Goal: Find specific page/section: Find specific page/section

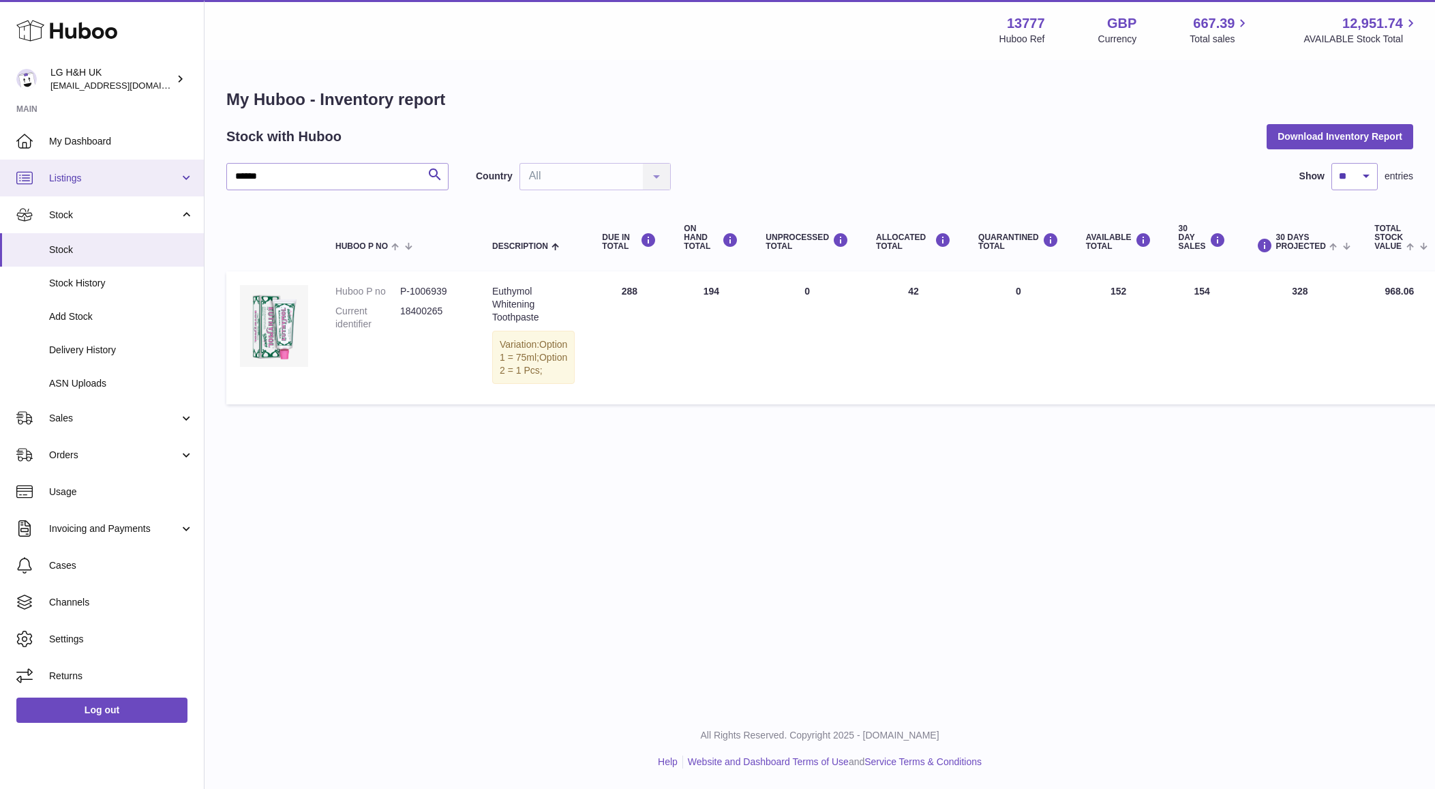
click at [125, 172] on span "Listings" at bounding box center [114, 178] width 130 height 13
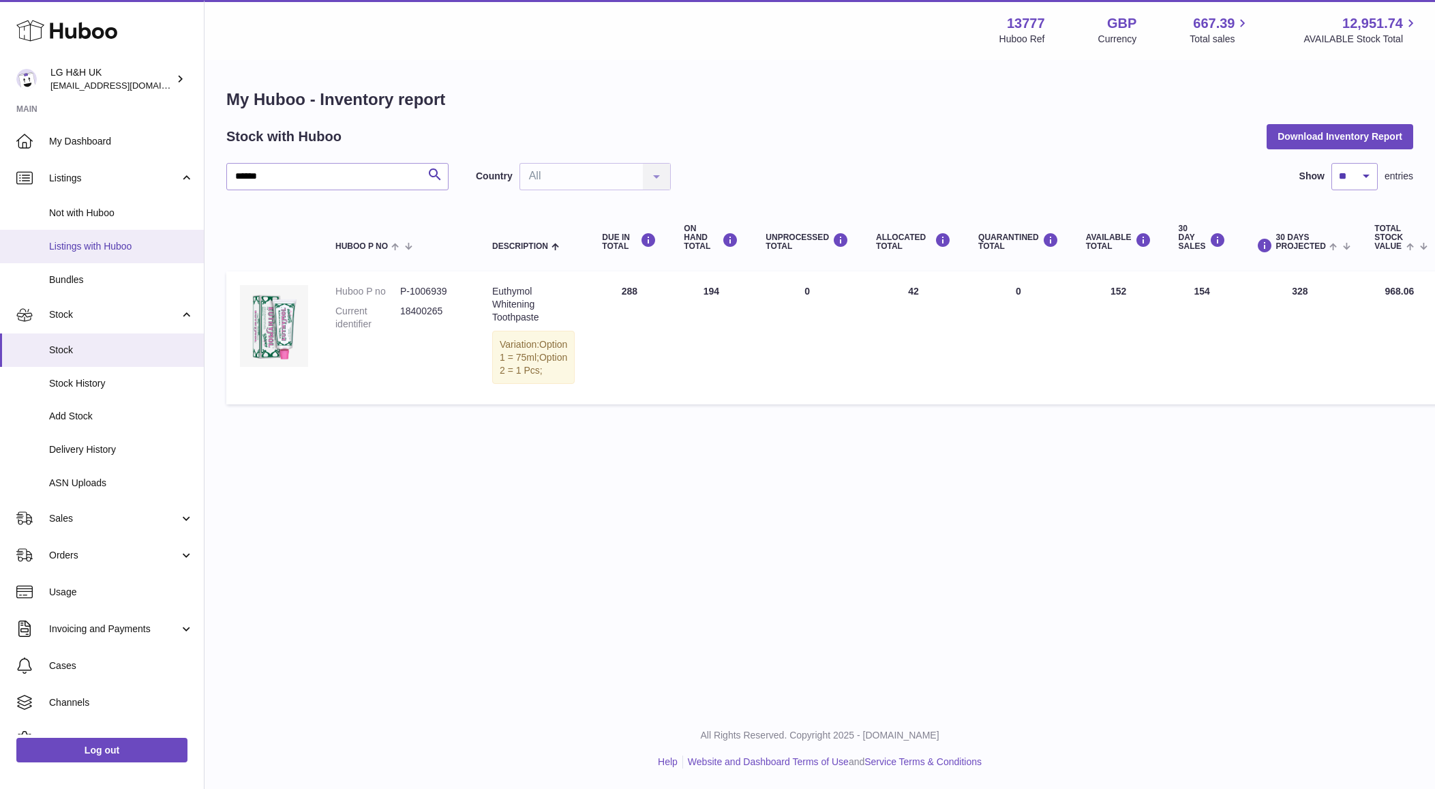
click at [125, 235] on link "Listings with Huboo" at bounding box center [102, 246] width 204 height 33
click at [77, 240] on span "Listings with Huboo" at bounding box center [121, 246] width 145 height 13
click at [76, 240] on span "Listings with Huboo" at bounding box center [121, 246] width 145 height 13
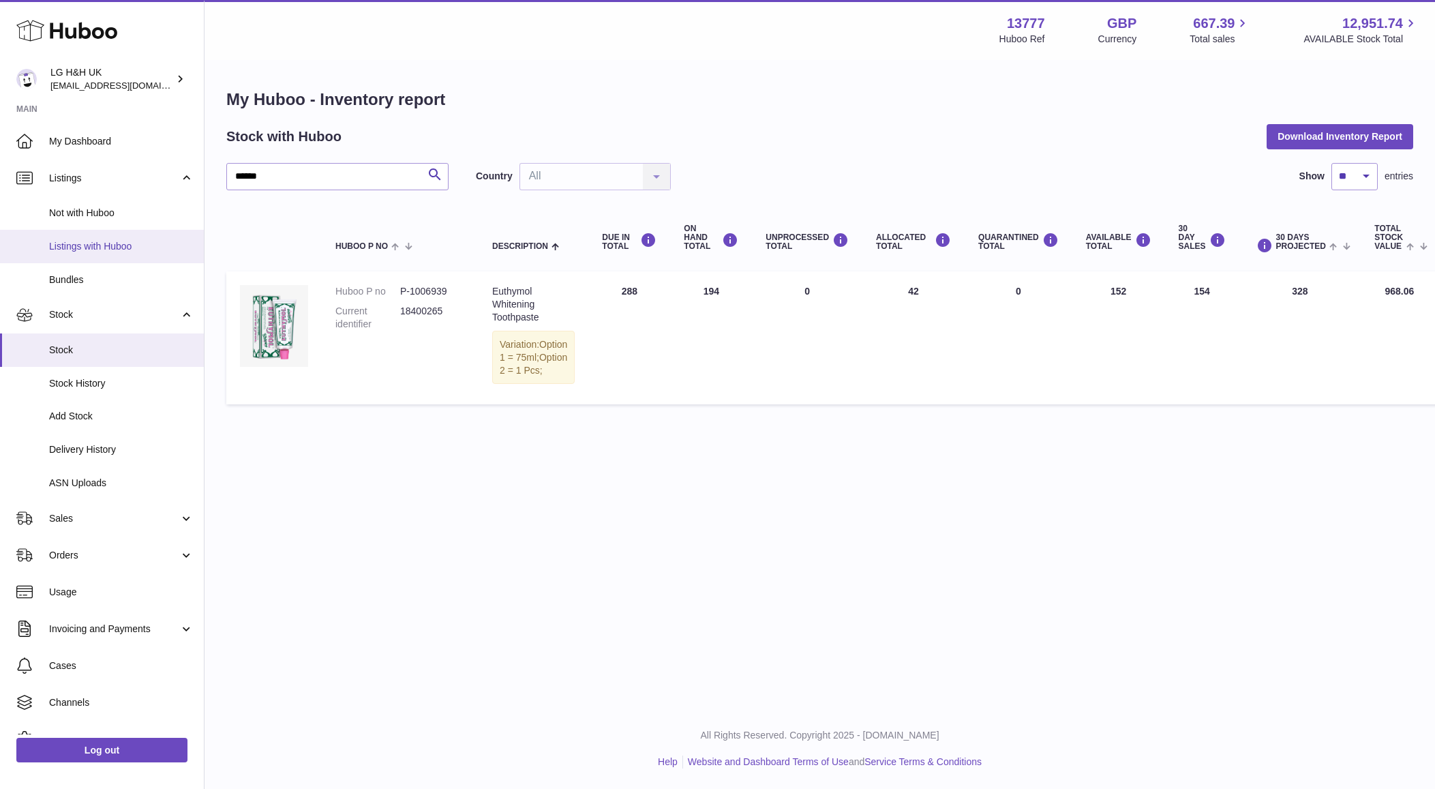
click at [90, 232] on link "Listings with Huboo" at bounding box center [102, 246] width 204 height 33
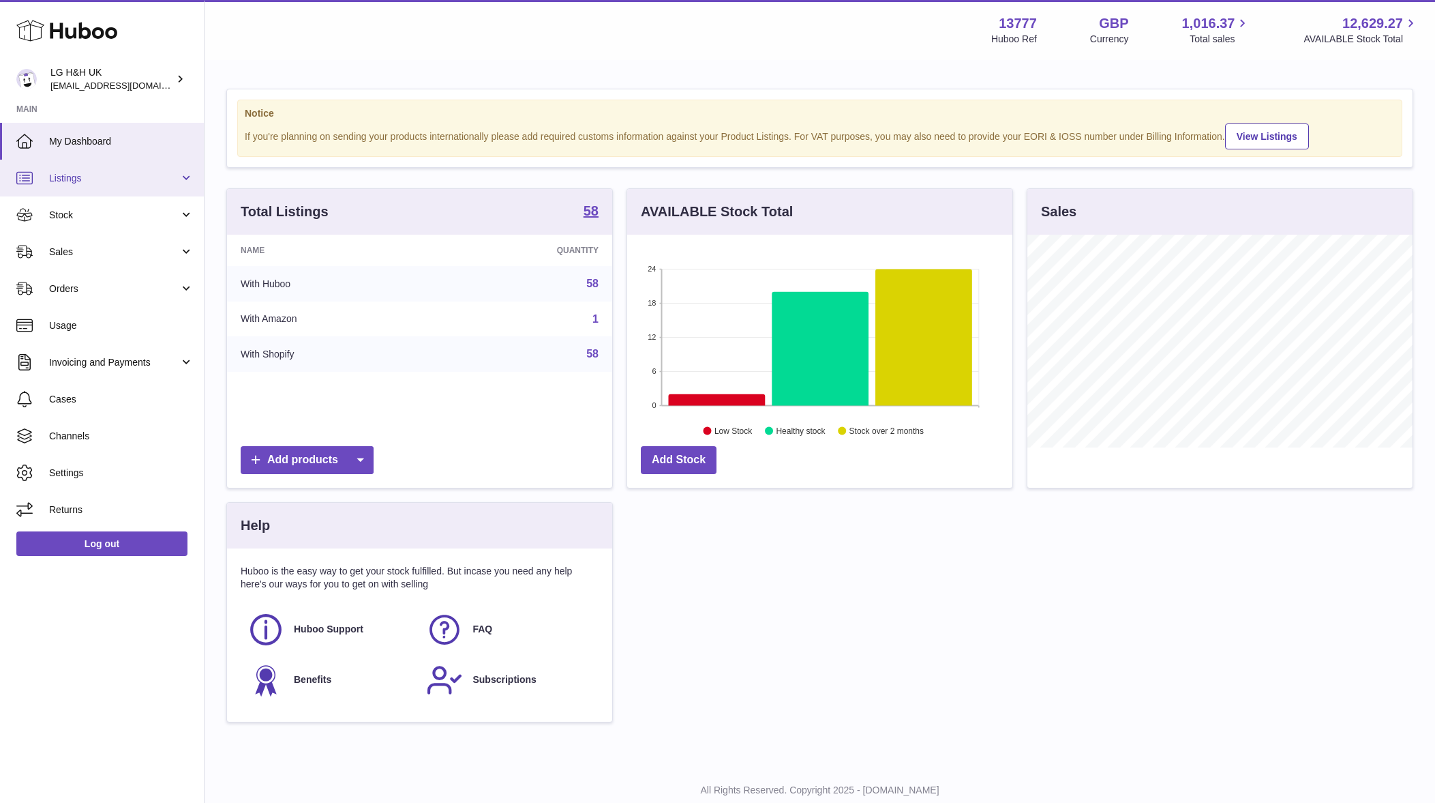
click at [151, 177] on span "Listings" at bounding box center [114, 178] width 130 height 13
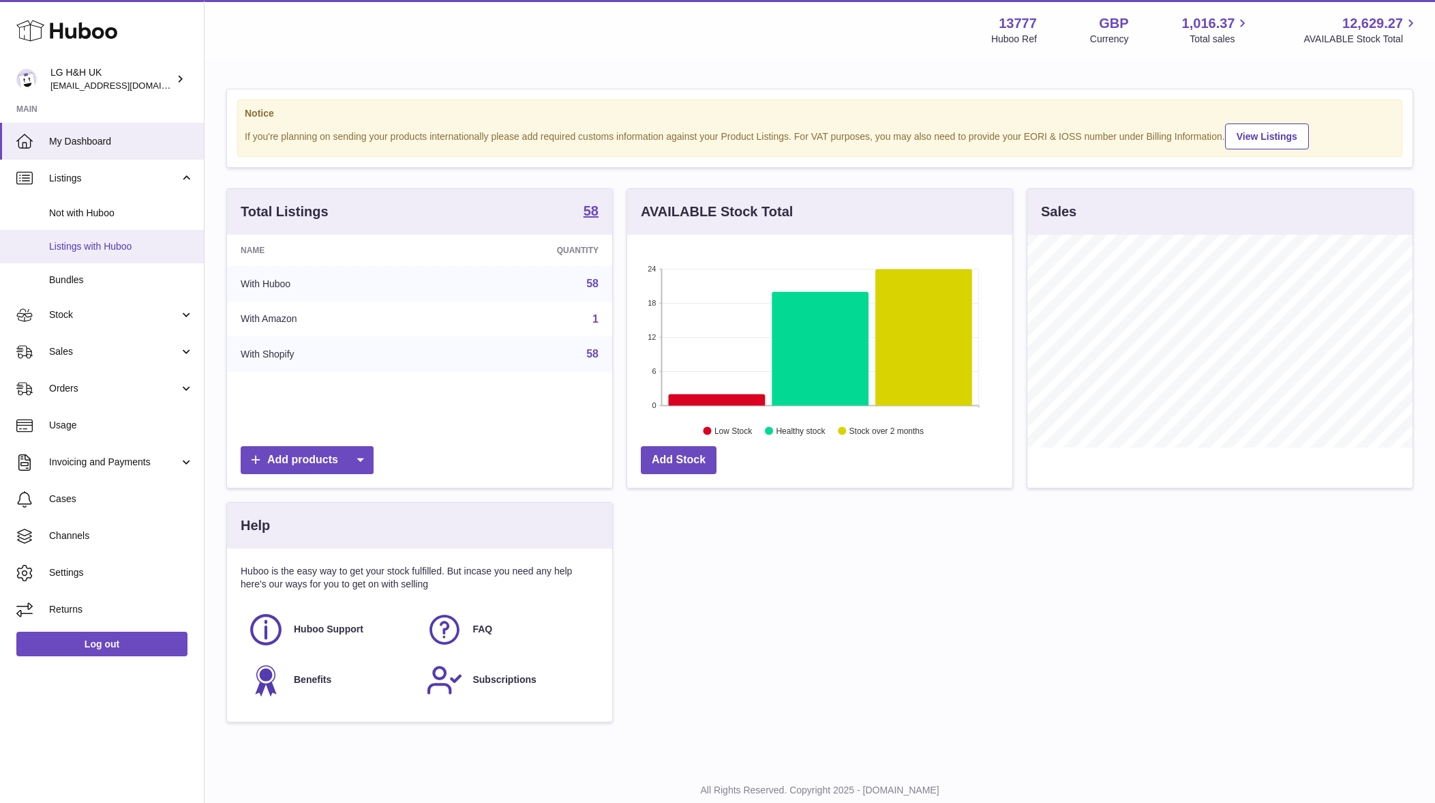
click at [134, 240] on span "Listings with Huboo" at bounding box center [121, 246] width 145 height 13
